Goal: Browse casually: Explore the website without a specific task or goal

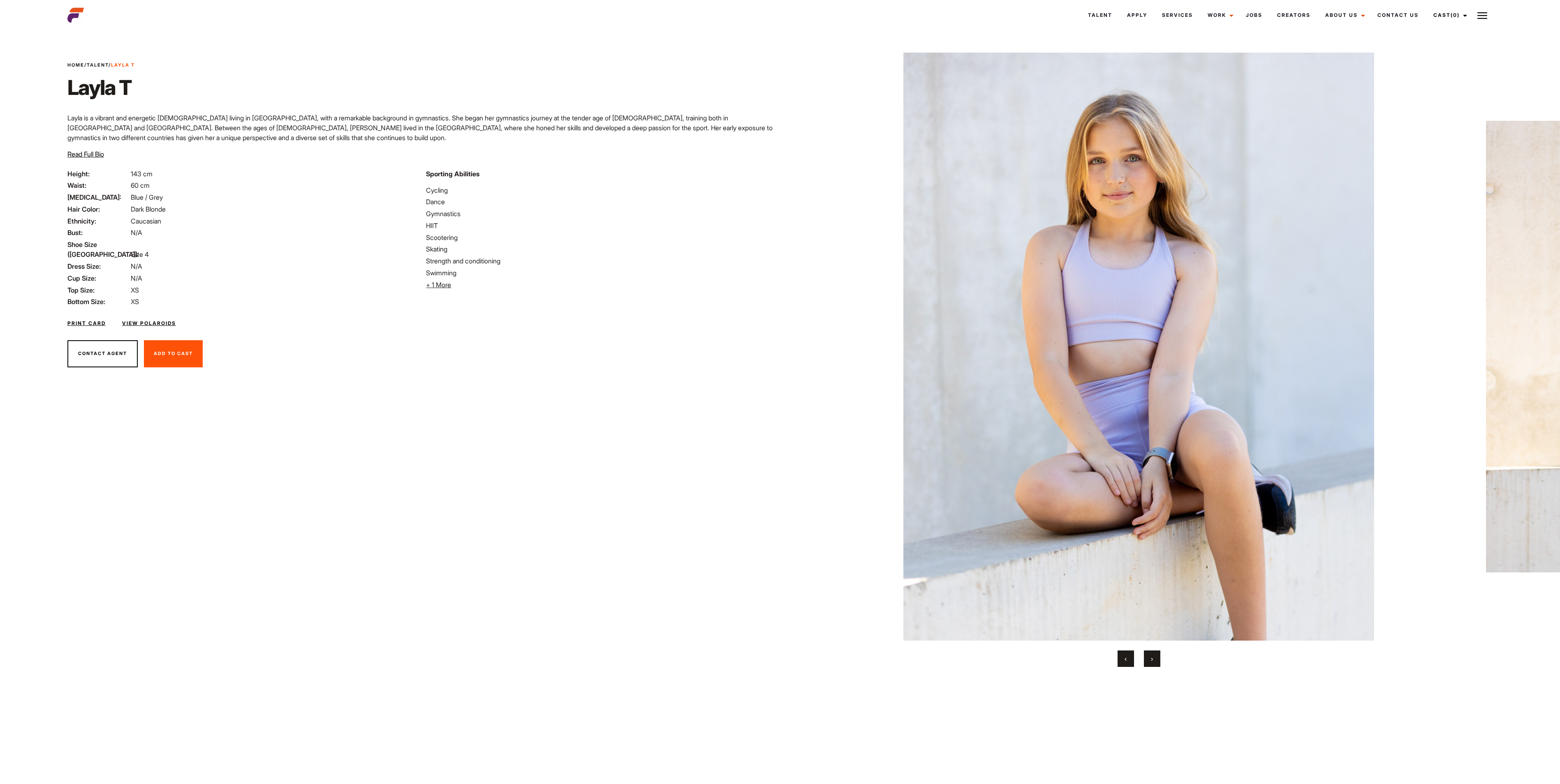
click at [779, 392] on button "›" at bounding box center [1152, 659] width 16 height 16
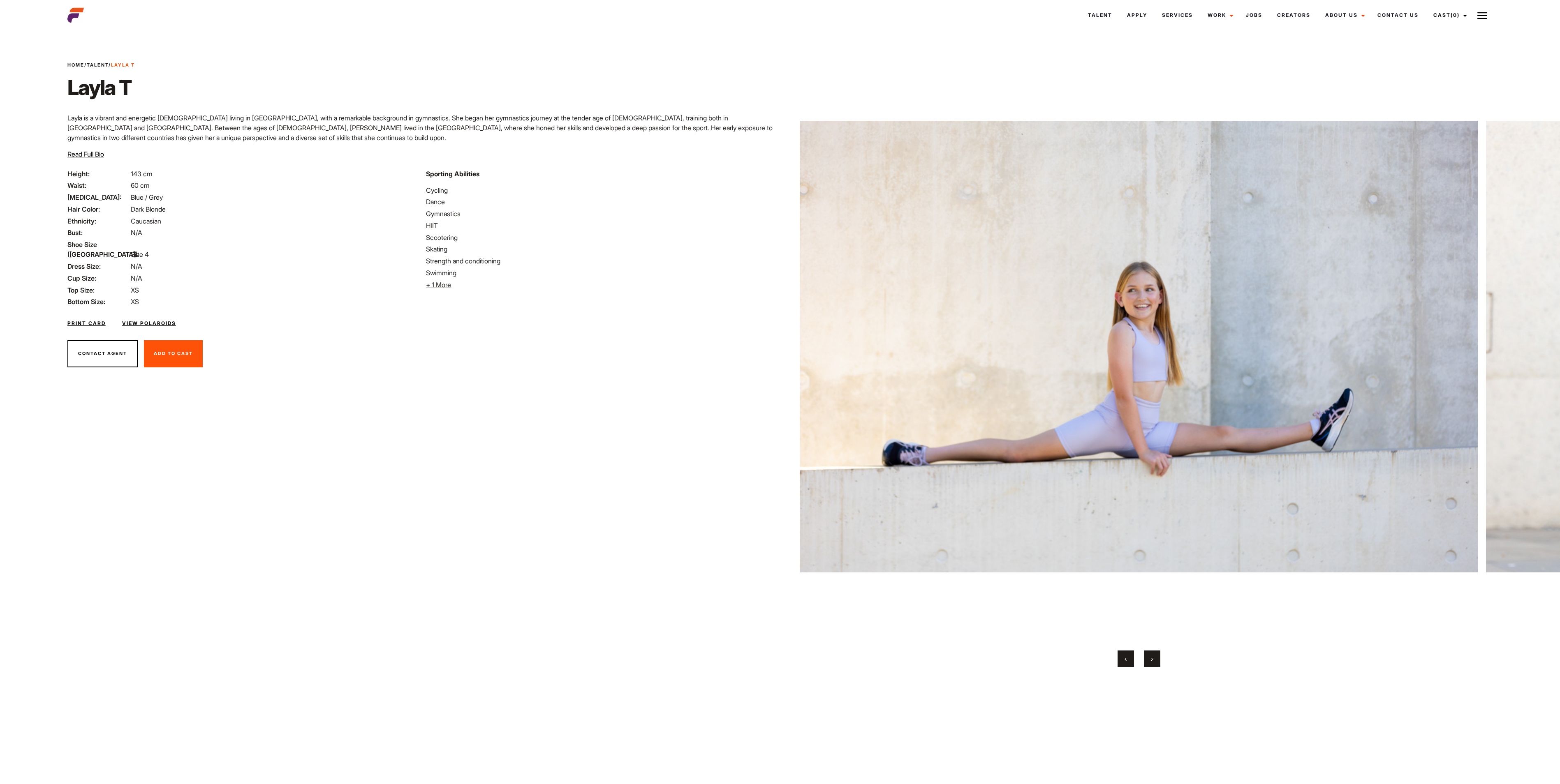
click at [779, 392] on button "›" at bounding box center [1152, 659] width 16 height 16
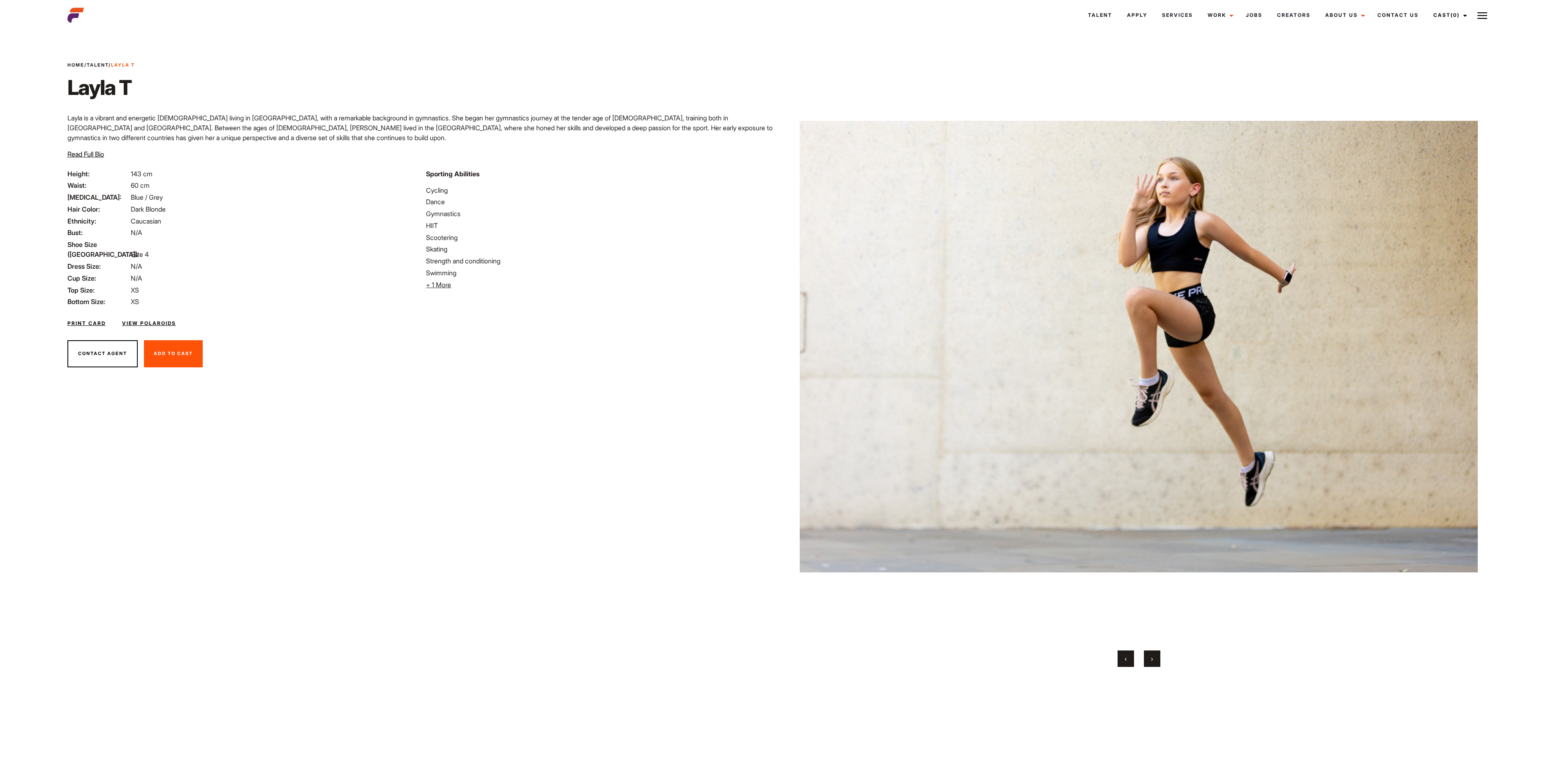
click at [779, 392] on button "›" at bounding box center [1152, 659] width 16 height 16
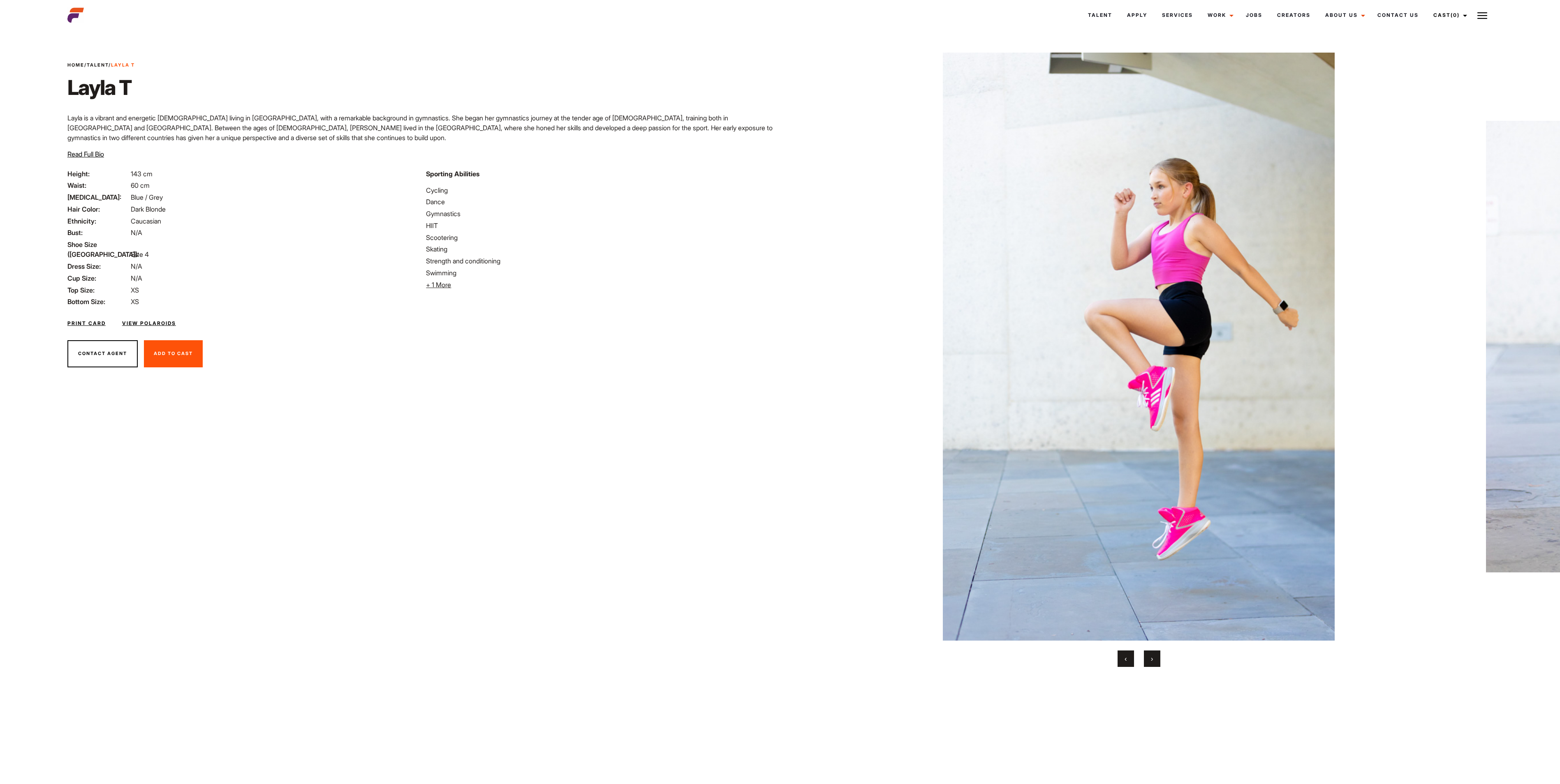
click at [779, 392] on button "›" at bounding box center [1152, 659] width 16 height 16
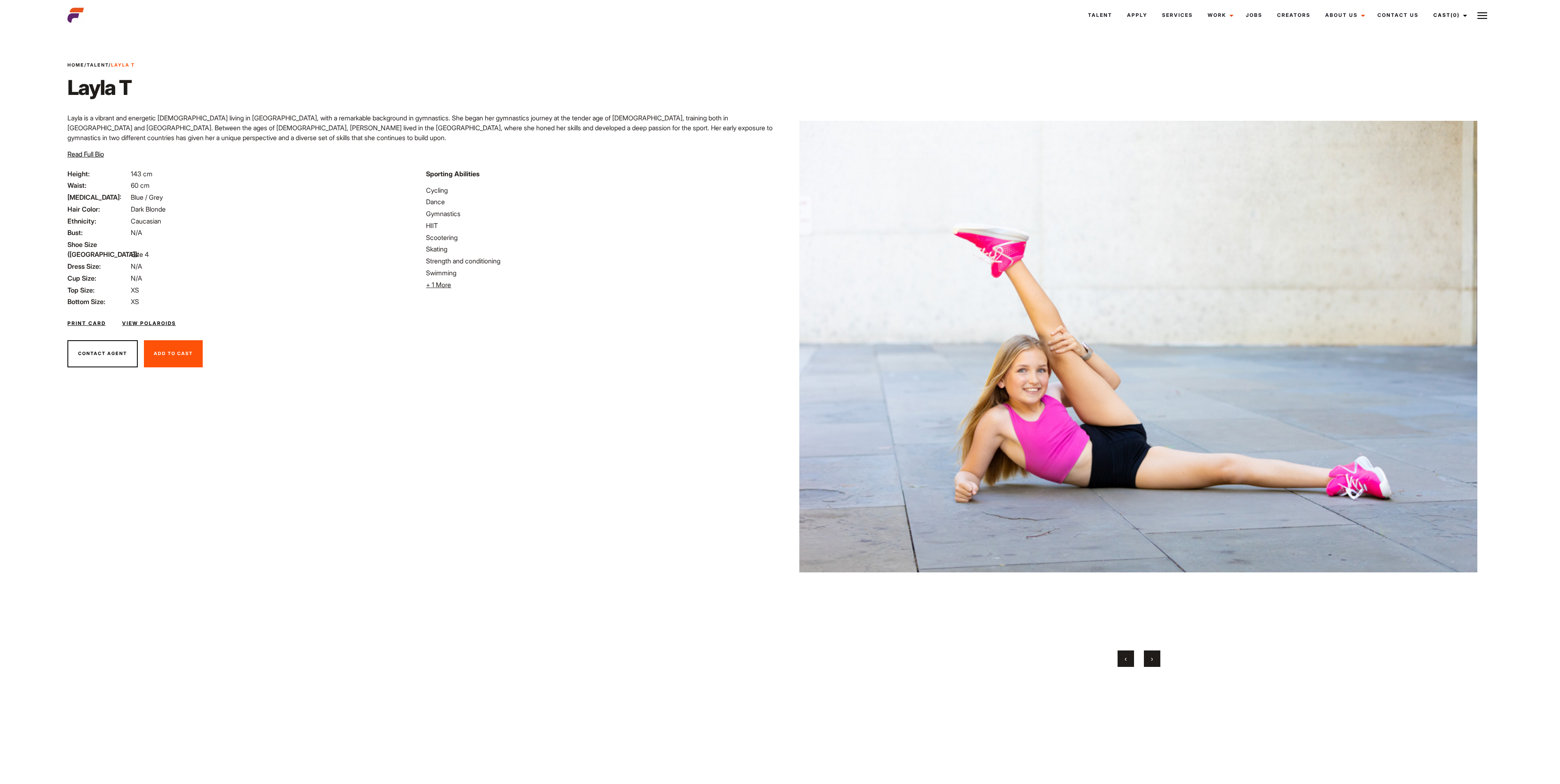
click at [779, 392] on button "›" at bounding box center [1152, 659] width 16 height 16
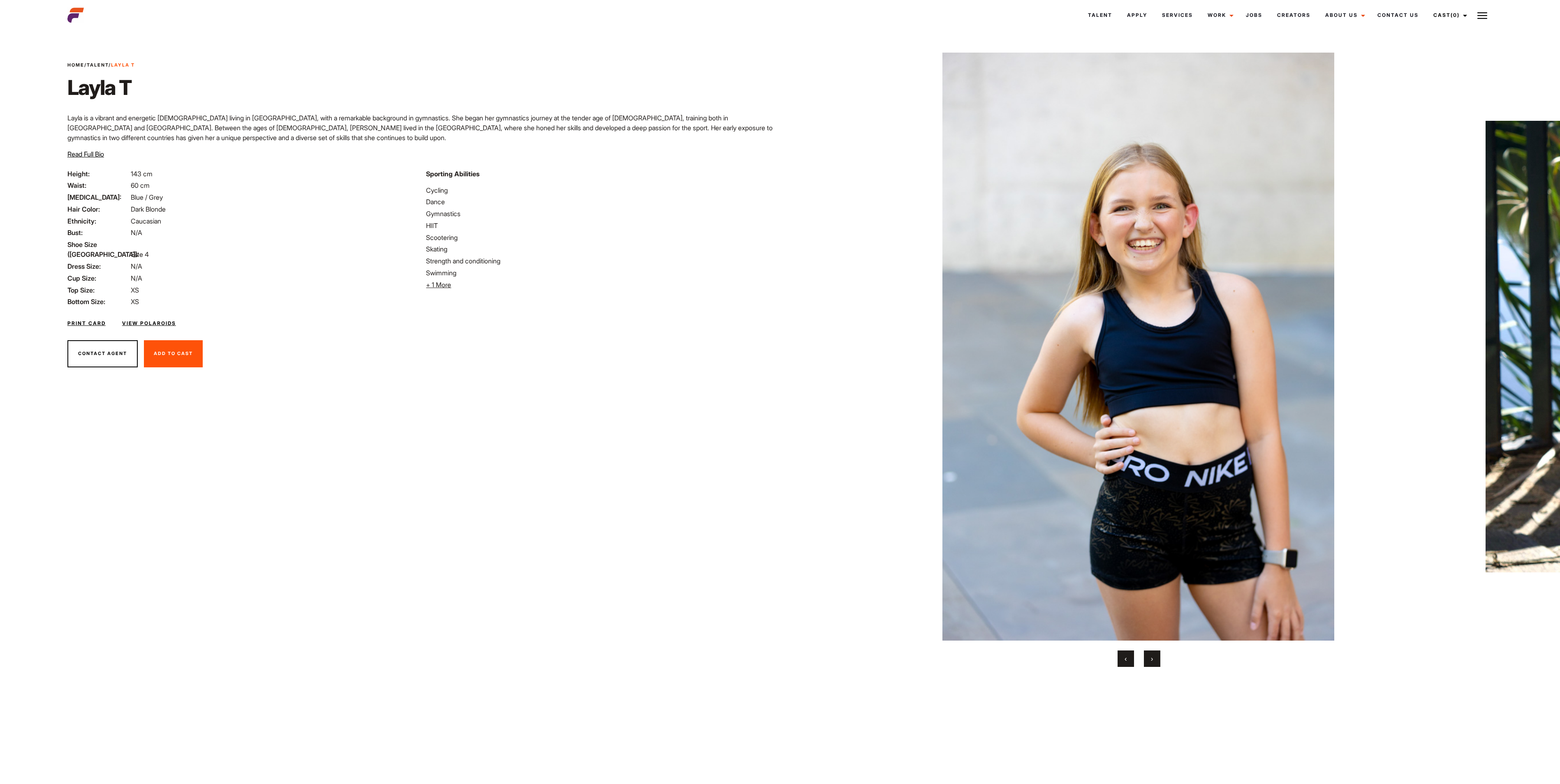
click at [779, 392] on button "›" at bounding box center [1152, 659] width 16 height 16
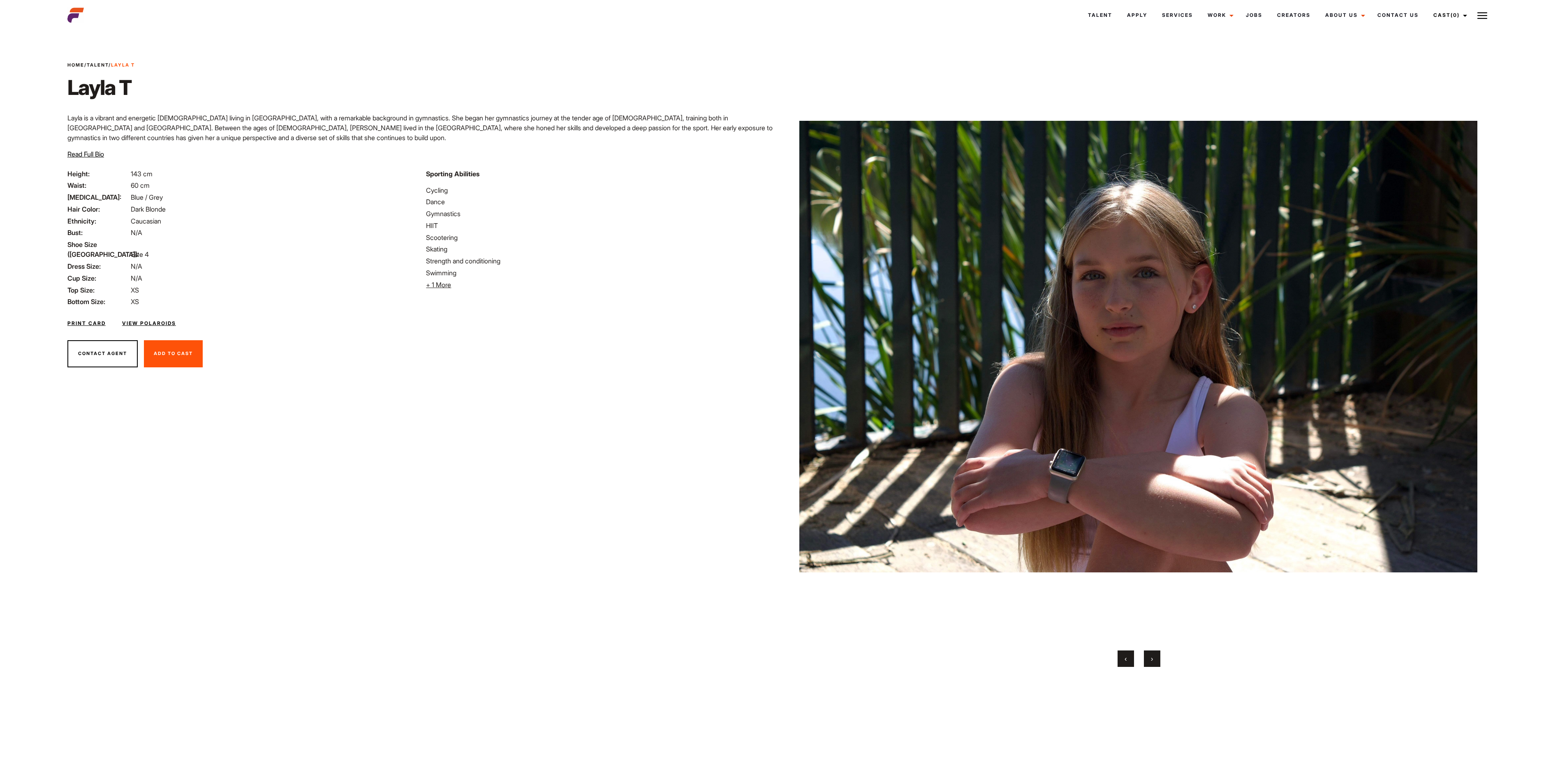
click at [779, 392] on button "›" at bounding box center [1152, 659] width 16 height 16
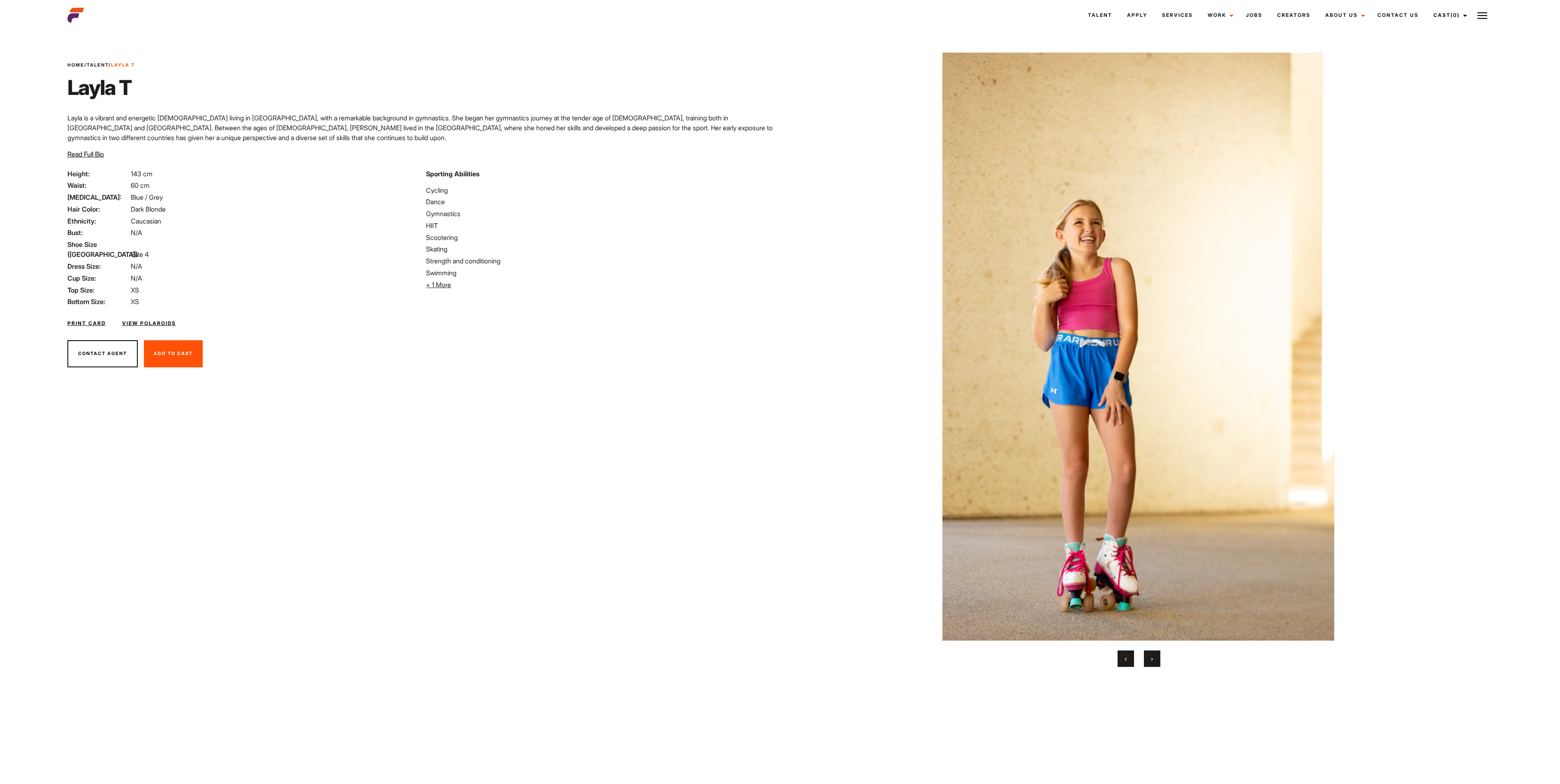
click at [779, 392] on button "›" at bounding box center [1152, 659] width 16 height 16
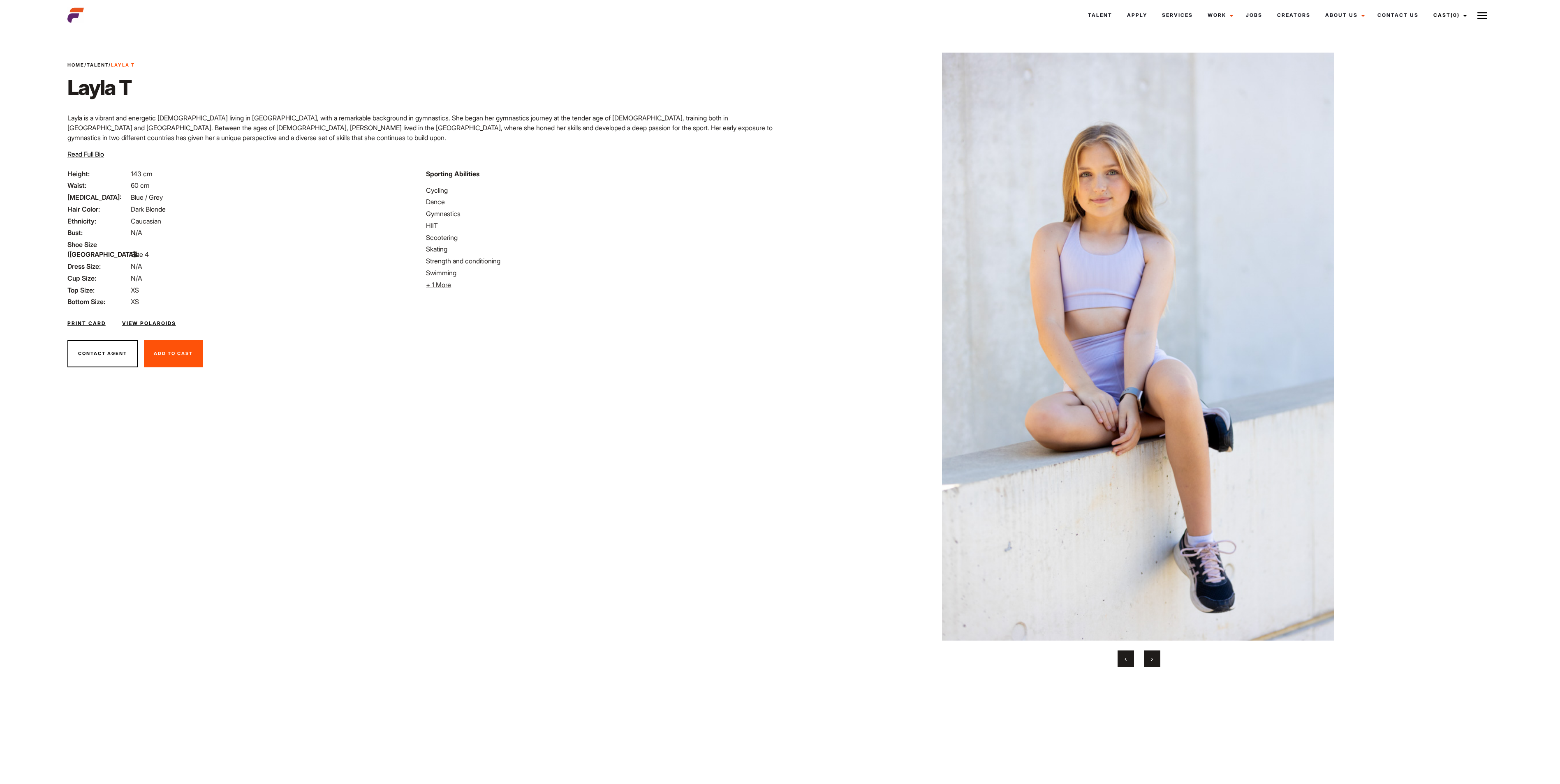
click at [779, 392] on button "›" at bounding box center [1152, 659] width 16 height 16
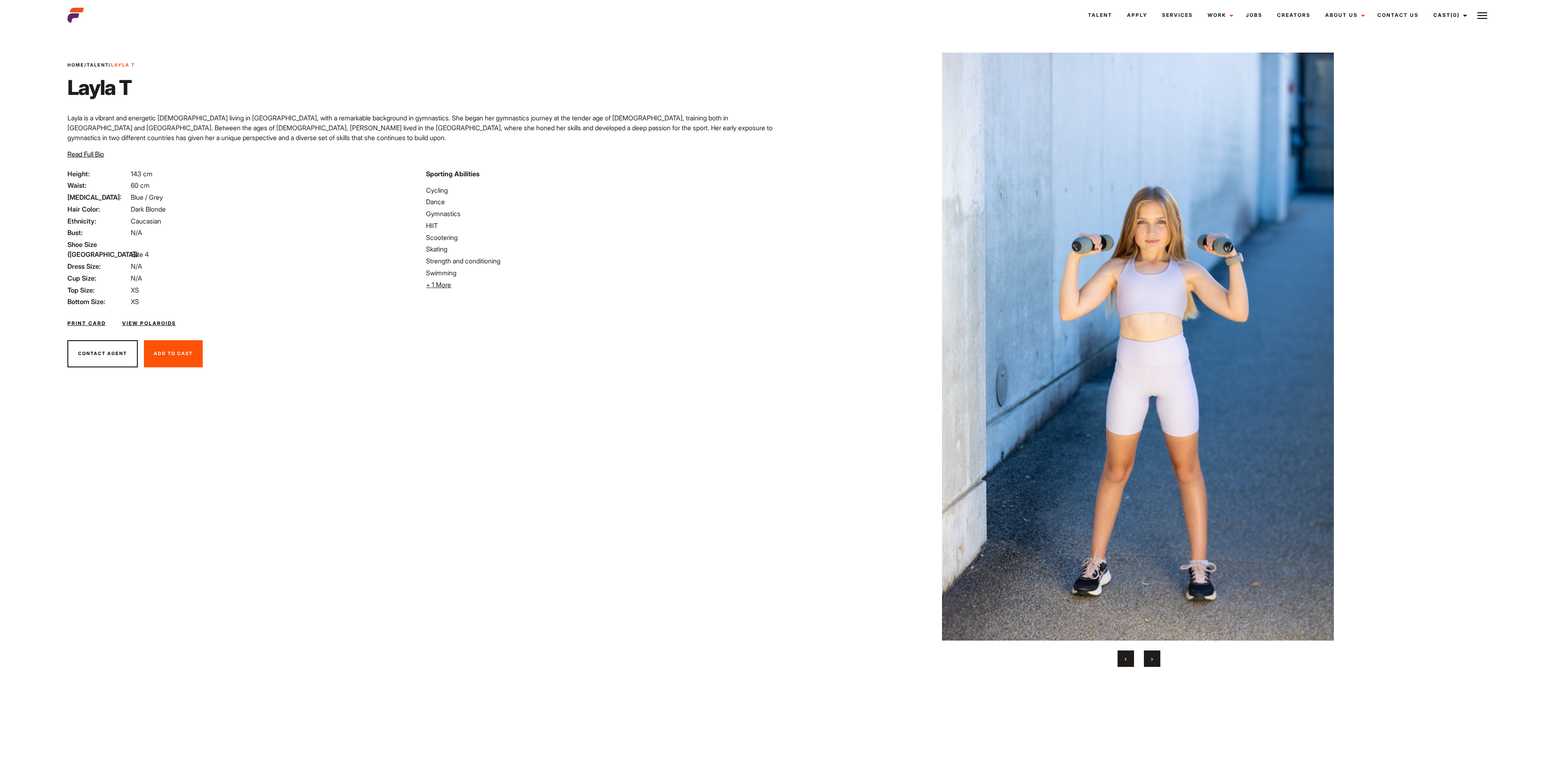
click at [779, 392] on button "›" at bounding box center [1152, 659] width 16 height 16
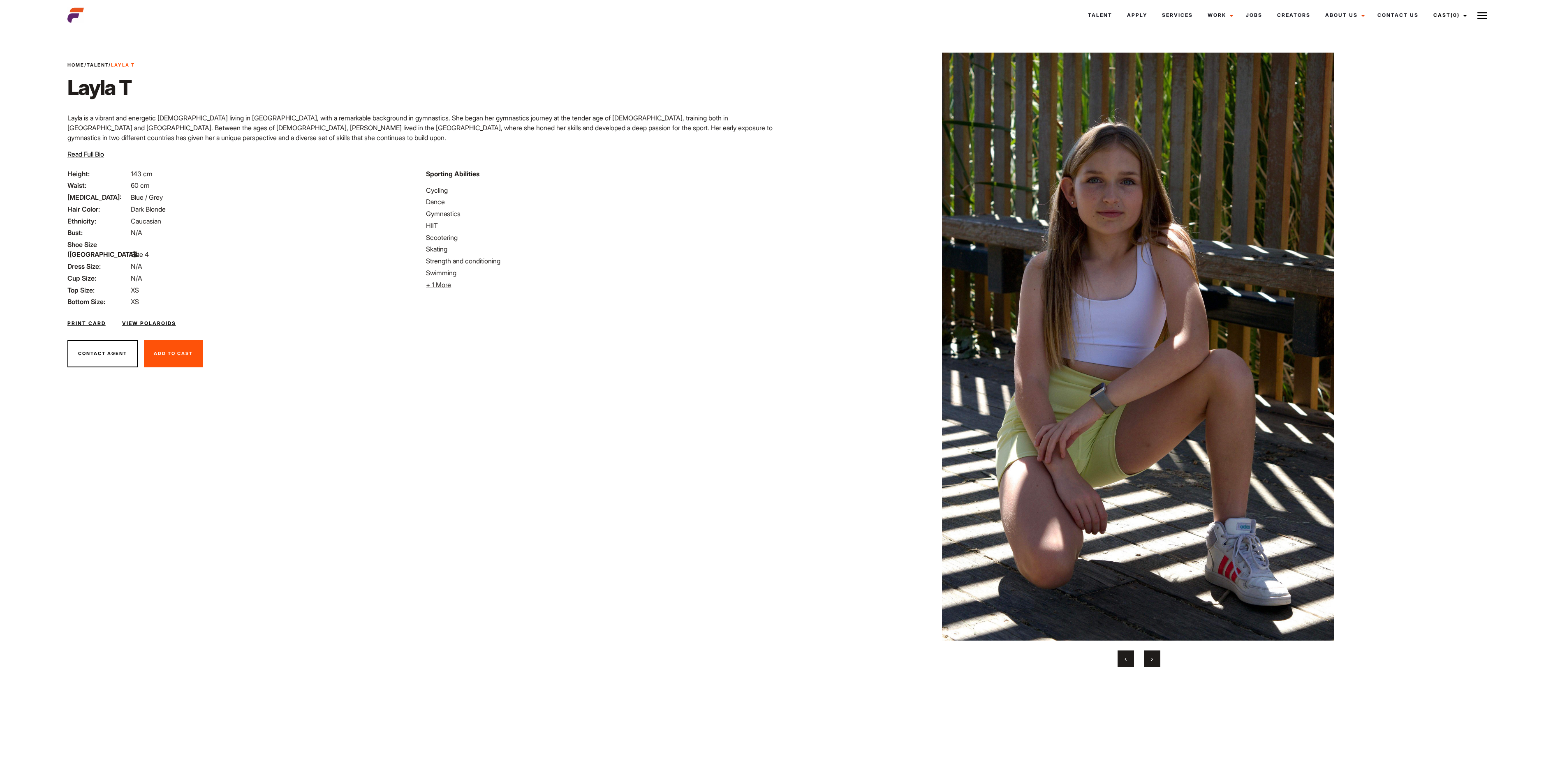
click at [779, 392] on button "›" at bounding box center [1152, 659] width 16 height 16
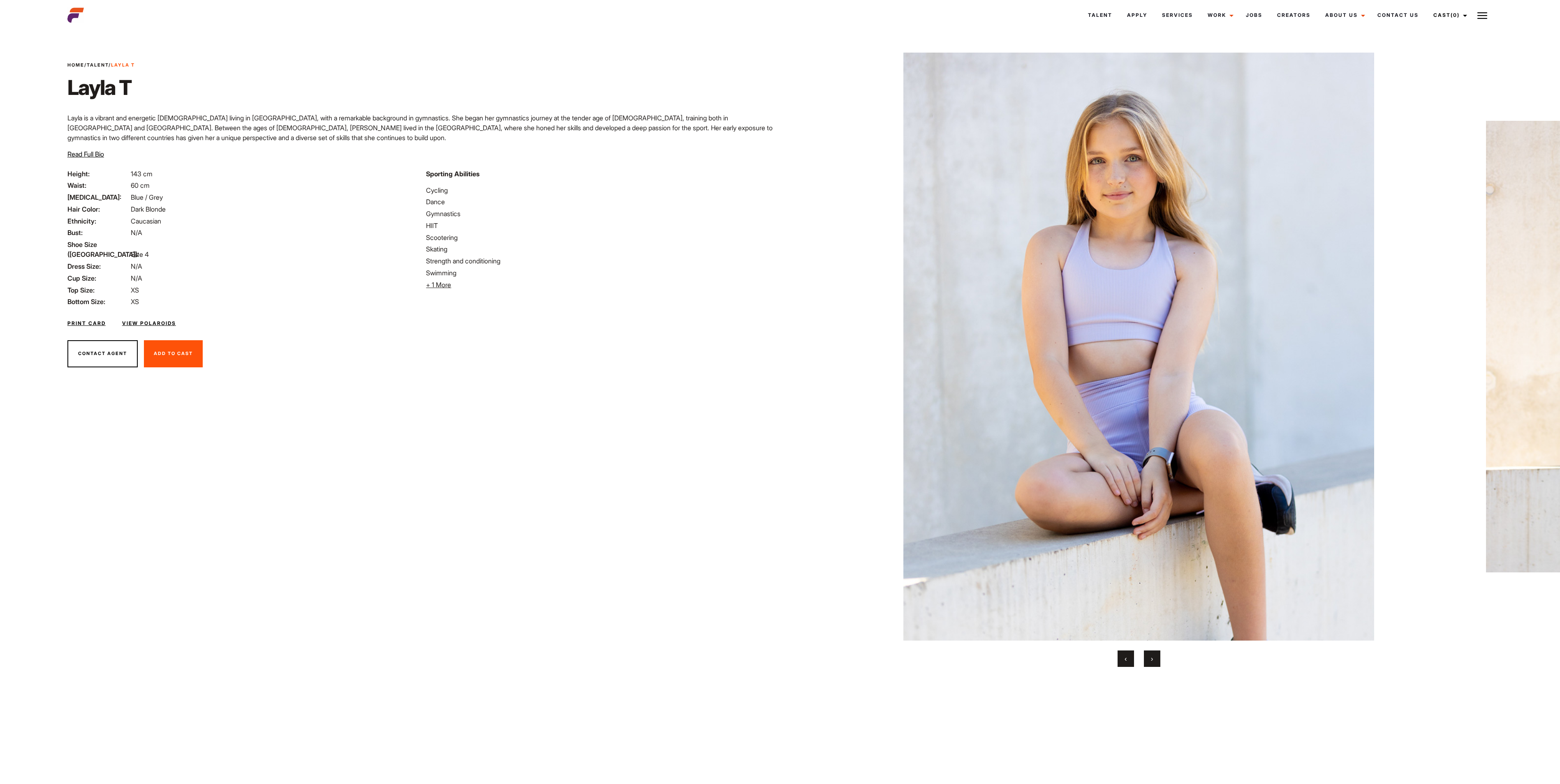
click at [779, 392] on button "›" at bounding box center [1152, 659] width 16 height 16
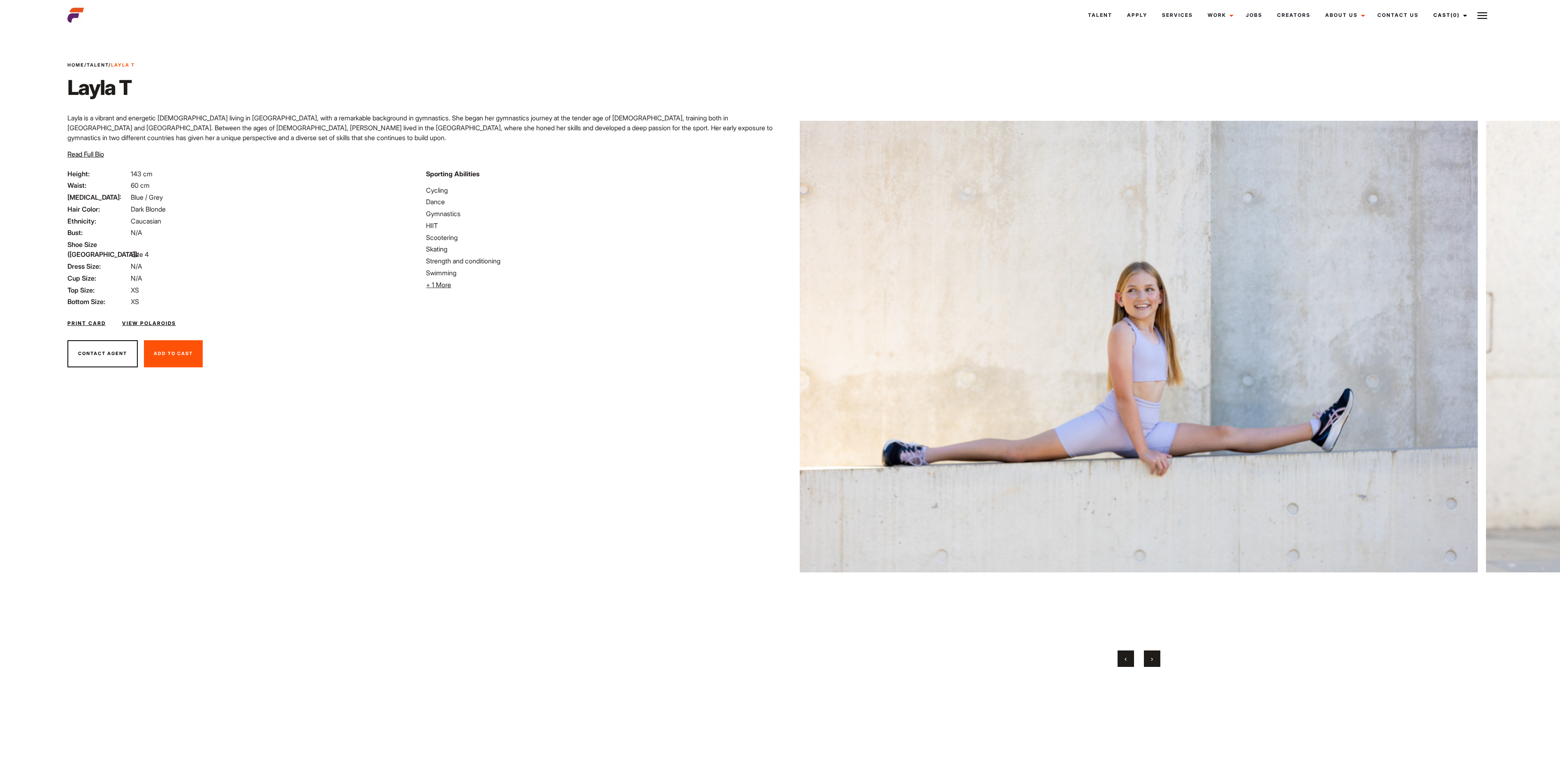
click at [779, 392] on button "›" at bounding box center [1152, 659] width 16 height 16
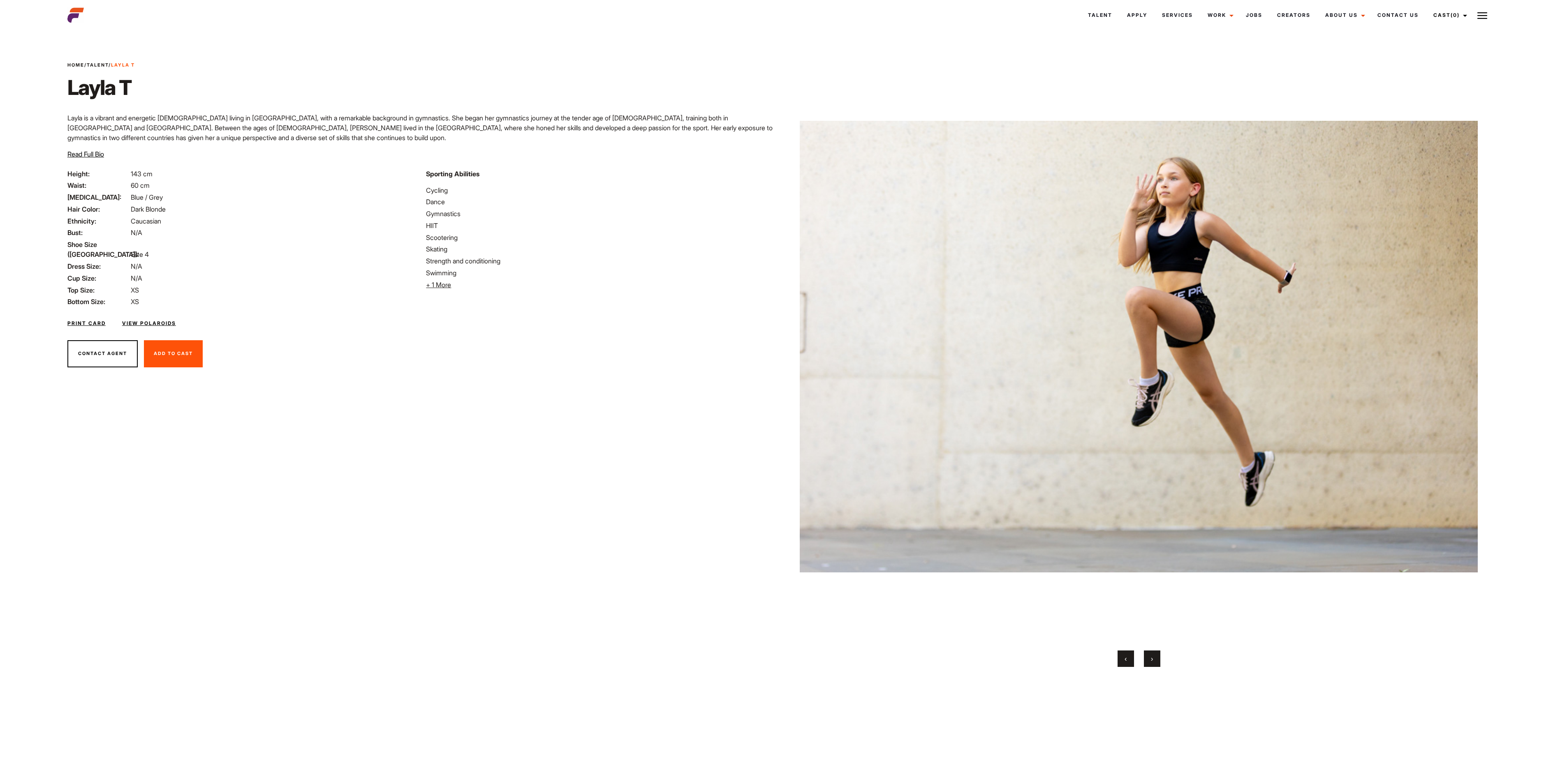
click at [779, 392] on button "›" at bounding box center [1152, 659] width 16 height 16
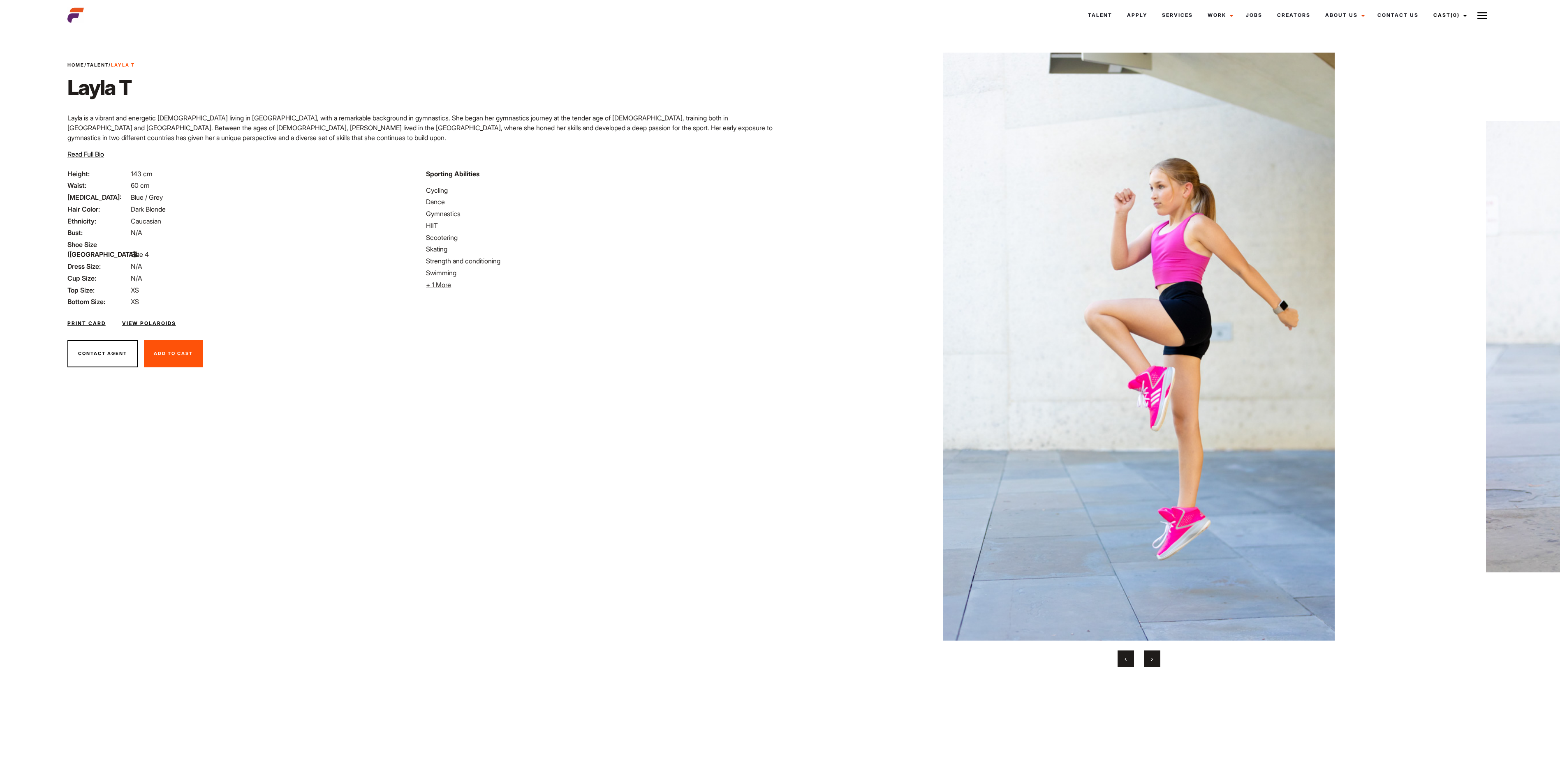
click at [779, 392] on button "›" at bounding box center [1152, 659] width 16 height 16
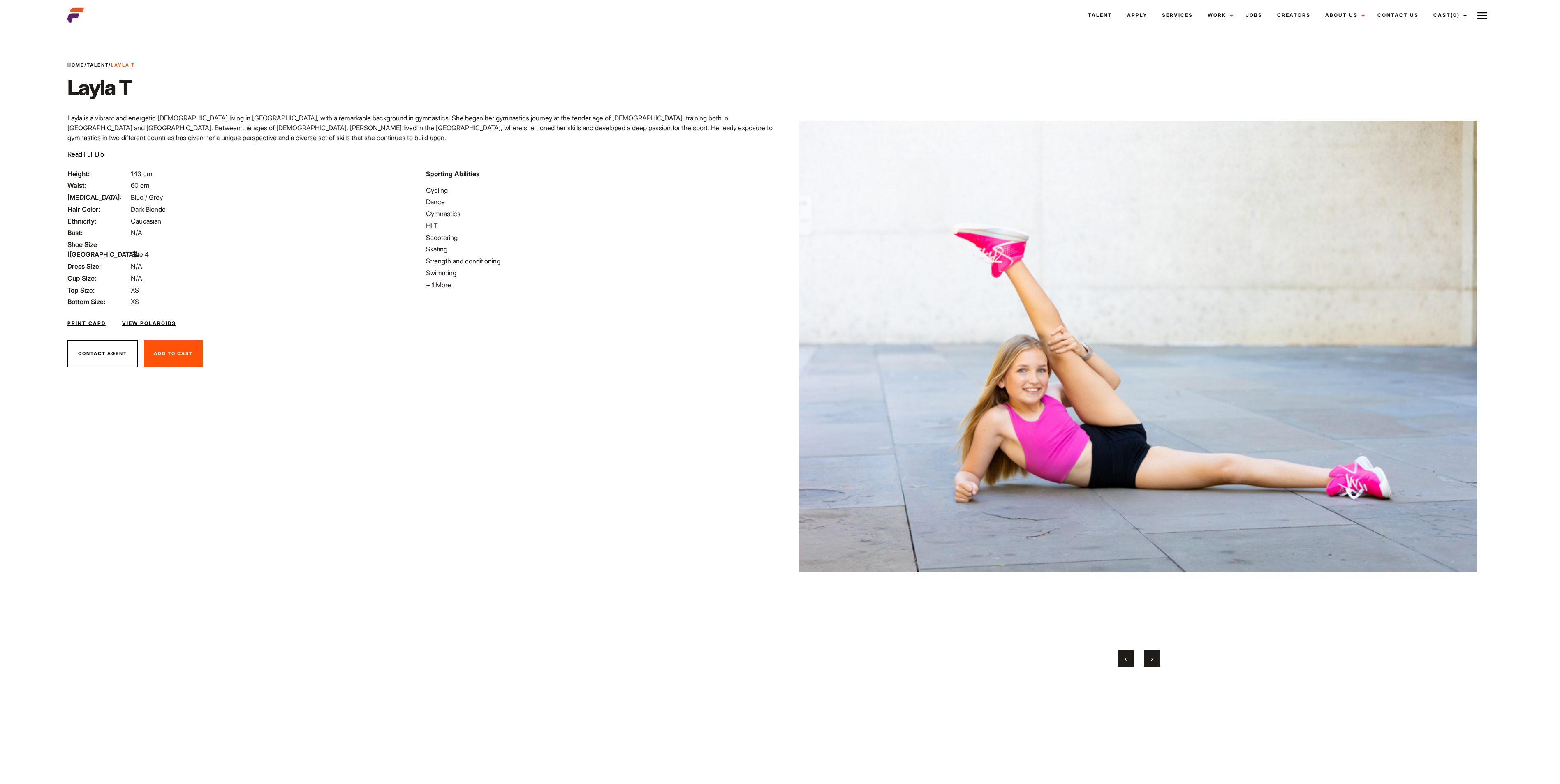
click at [779, 392] on button "›" at bounding box center [1152, 659] width 16 height 16
